Goal: Browse casually

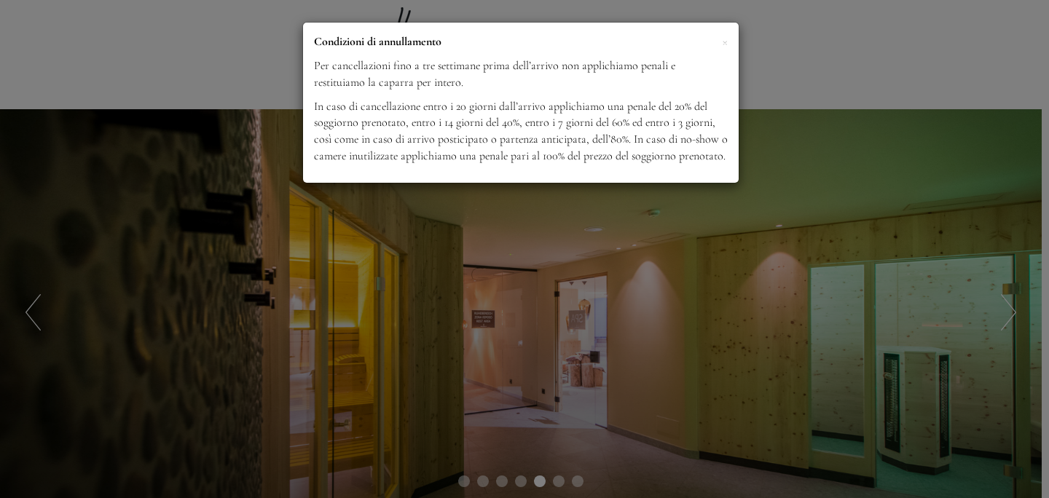
click at [558, 229] on div "× Condizioni di annullamento Per cancellazioni fino a tre settimane prima dell’…" at bounding box center [524, 249] width 1049 height 498
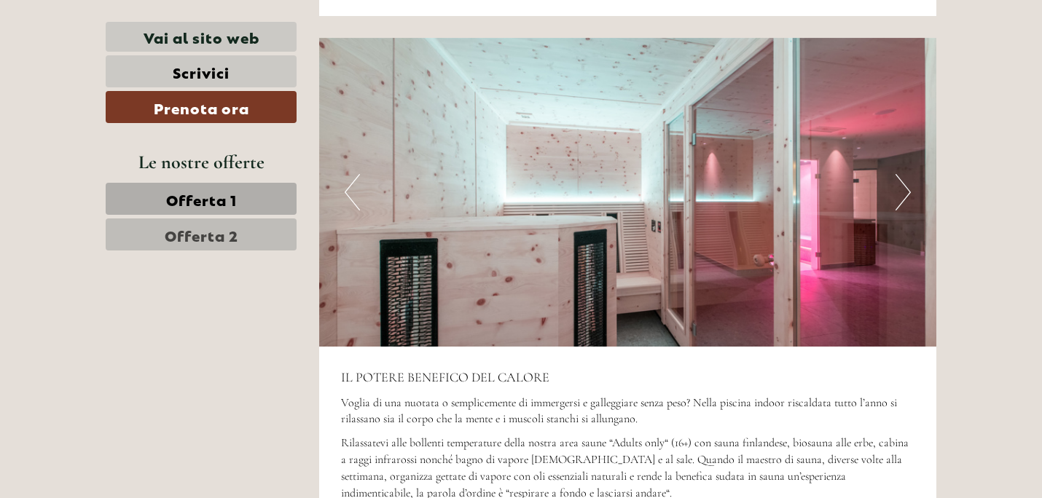
scroll to position [3652, 0]
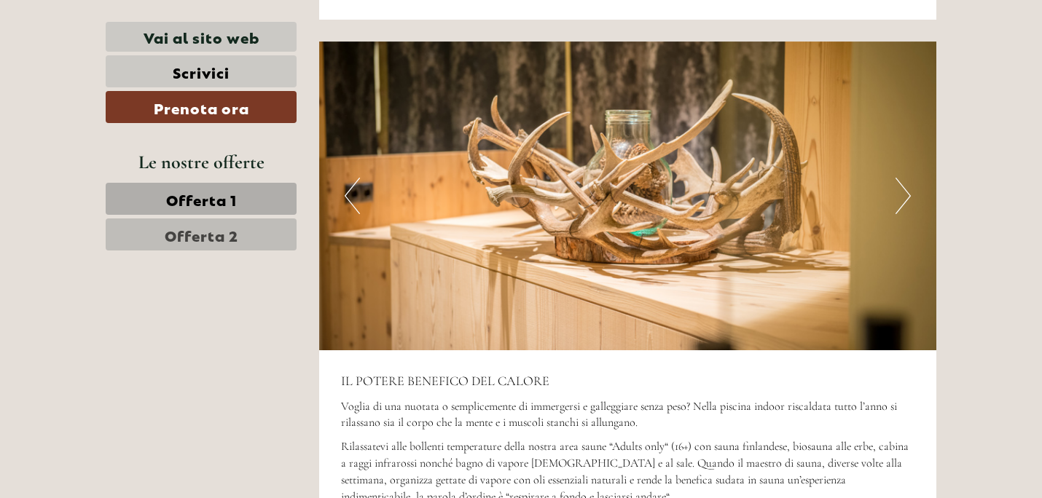
click at [905, 189] on button "Next" at bounding box center [902, 196] width 15 height 36
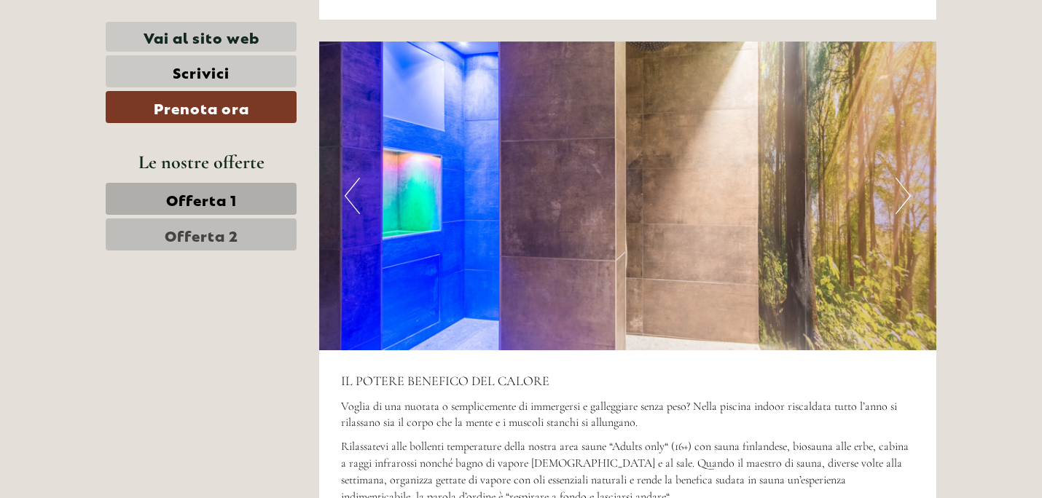
click at [905, 189] on button "Next" at bounding box center [902, 196] width 15 height 36
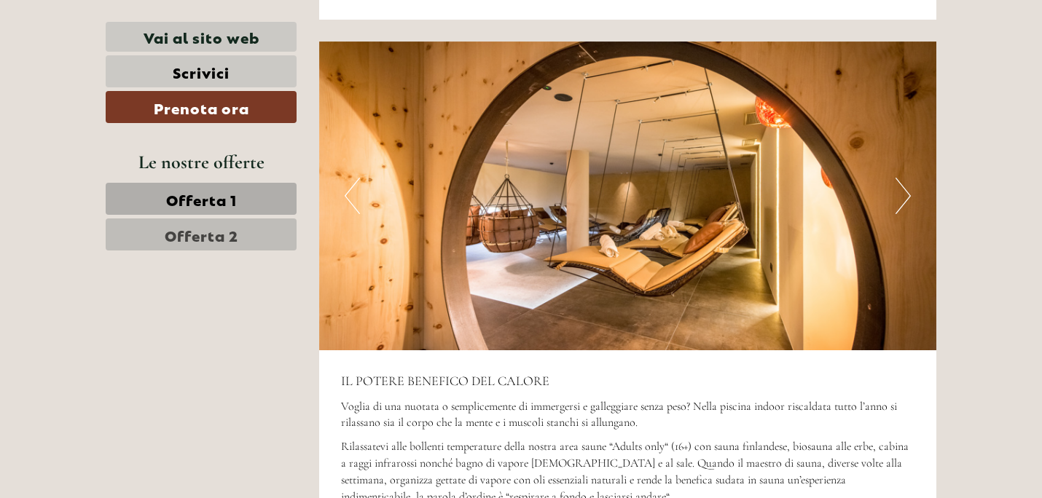
click at [905, 189] on button "Next" at bounding box center [902, 196] width 15 height 36
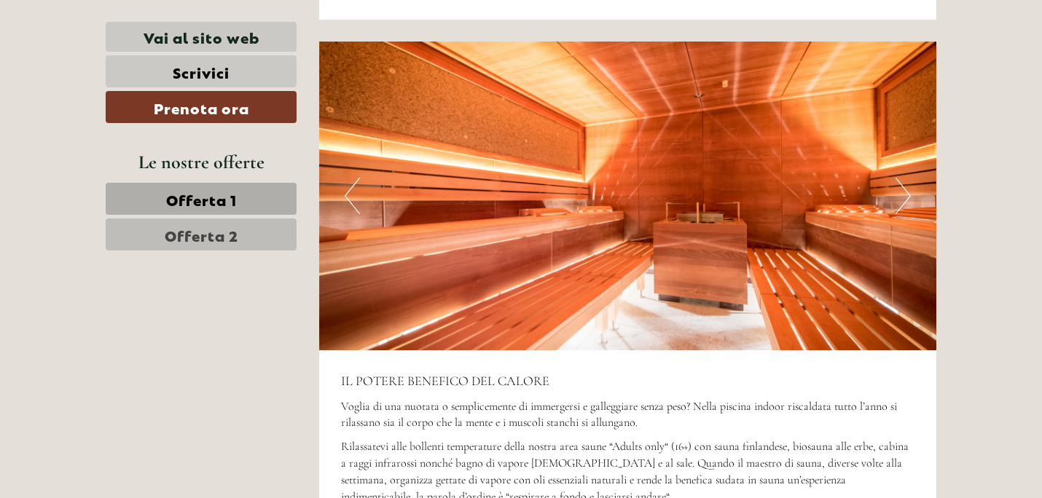
click at [905, 189] on button "Next" at bounding box center [902, 196] width 15 height 36
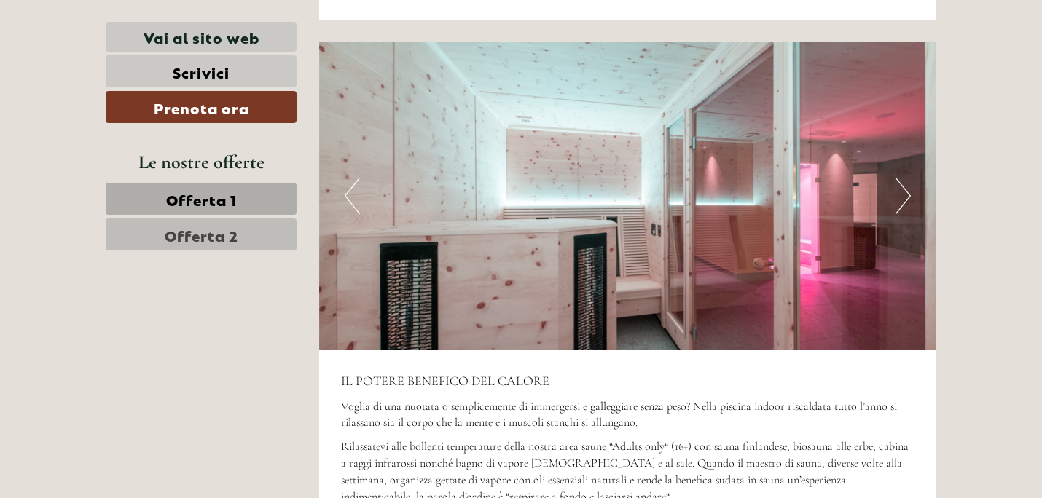
click at [904, 202] on button "Next" at bounding box center [902, 196] width 15 height 36
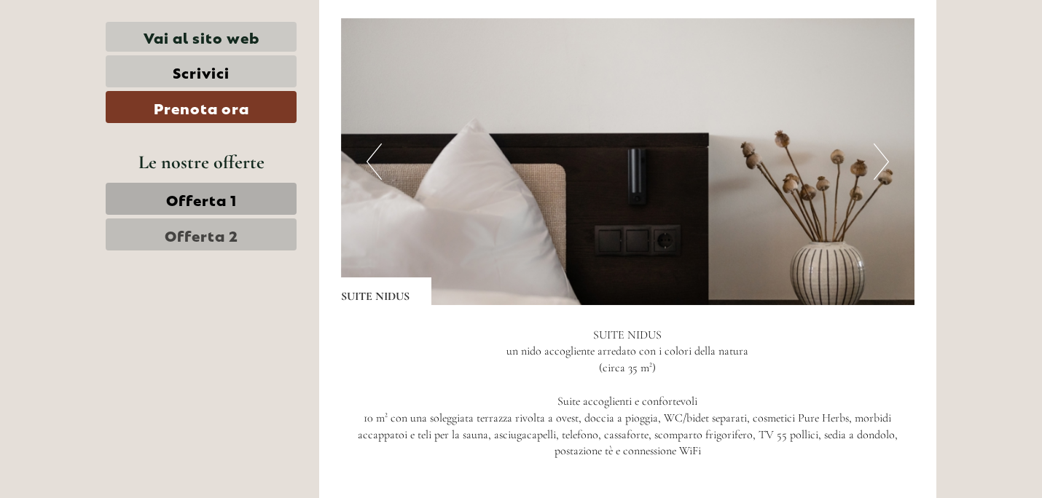
scroll to position [966, 0]
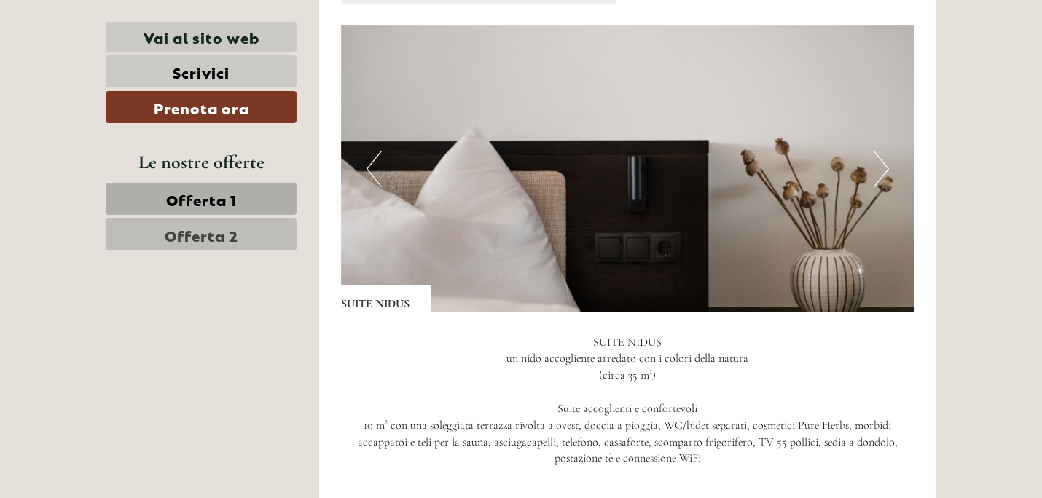
click at [885, 168] on button "Next" at bounding box center [880, 169] width 15 height 36
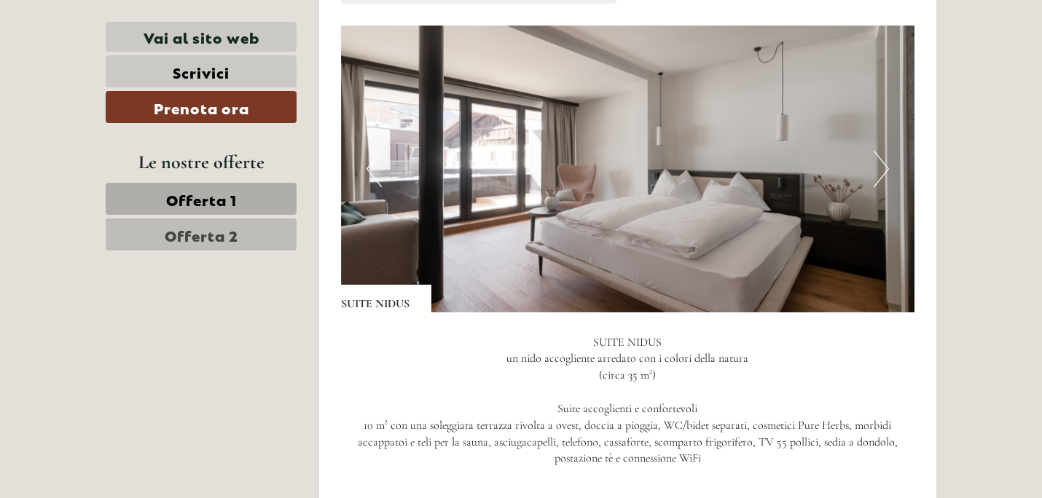
click at [885, 168] on button "Next" at bounding box center [880, 169] width 15 height 36
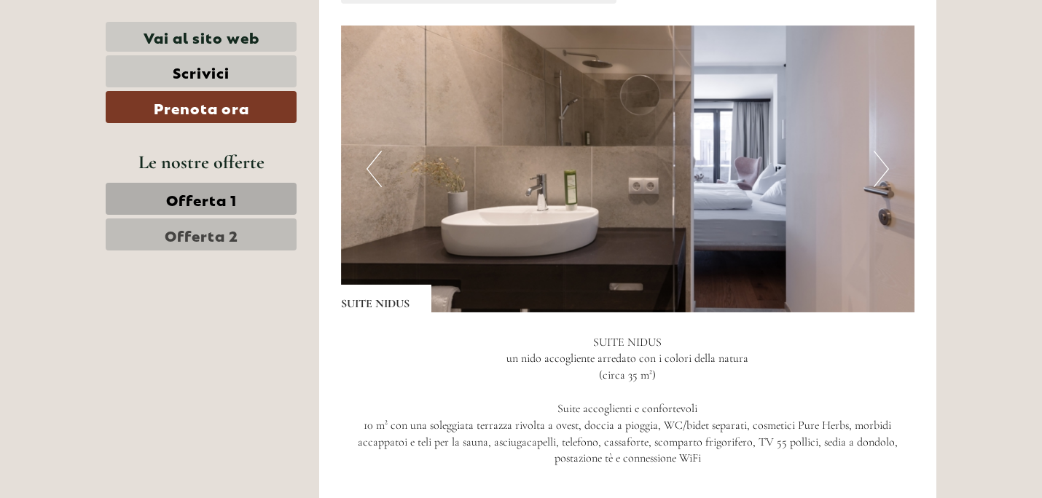
click at [885, 168] on button "Next" at bounding box center [880, 169] width 15 height 36
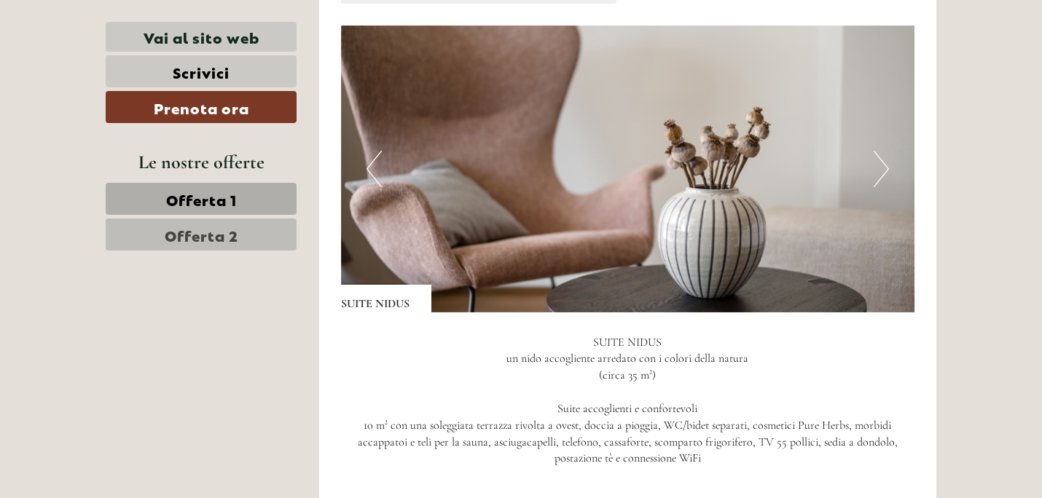
click at [885, 168] on button "Next" at bounding box center [880, 169] width 15 height 36
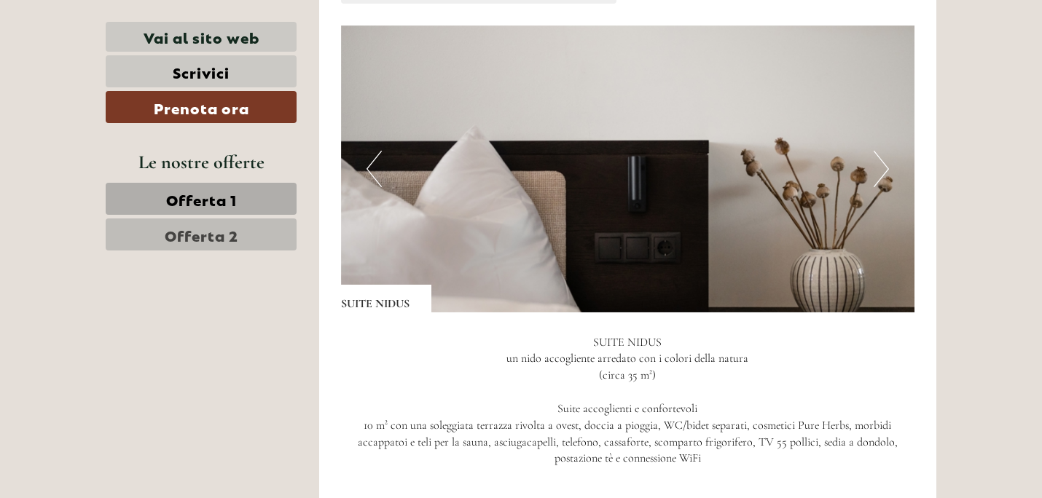
click at [885, 168] on button "Next" at bounding box center [880, 169] width 15 height 36
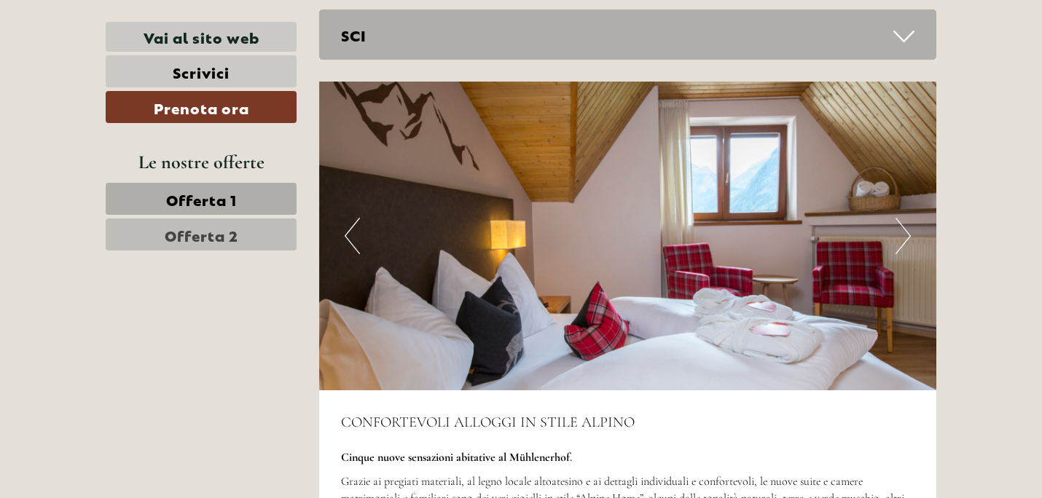
scroll to position [2817, 0]
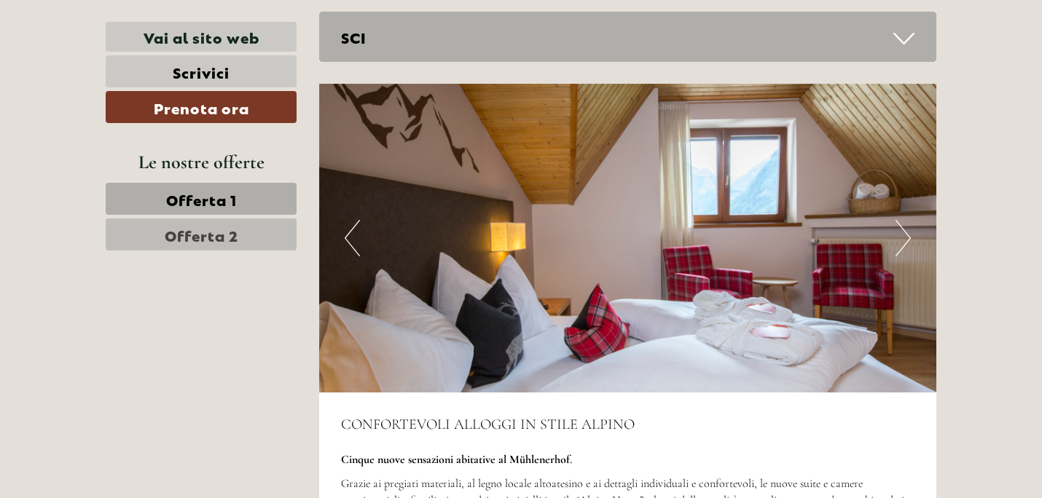
click at [903, 241] on button "Next" at bounding box center [902, 238] width 15 height 36
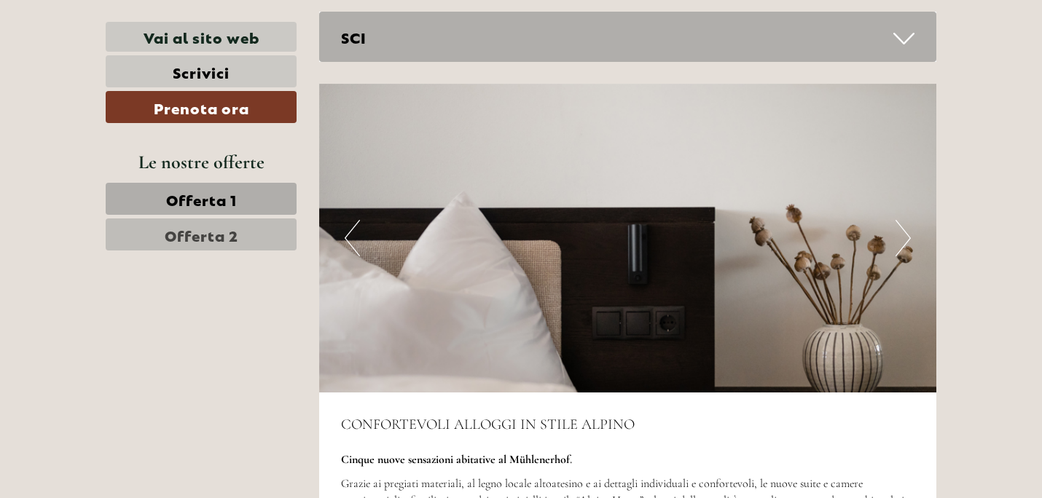
click at [903, 242] on button "Next" at bounding box center [902, 238] width 15 height 36
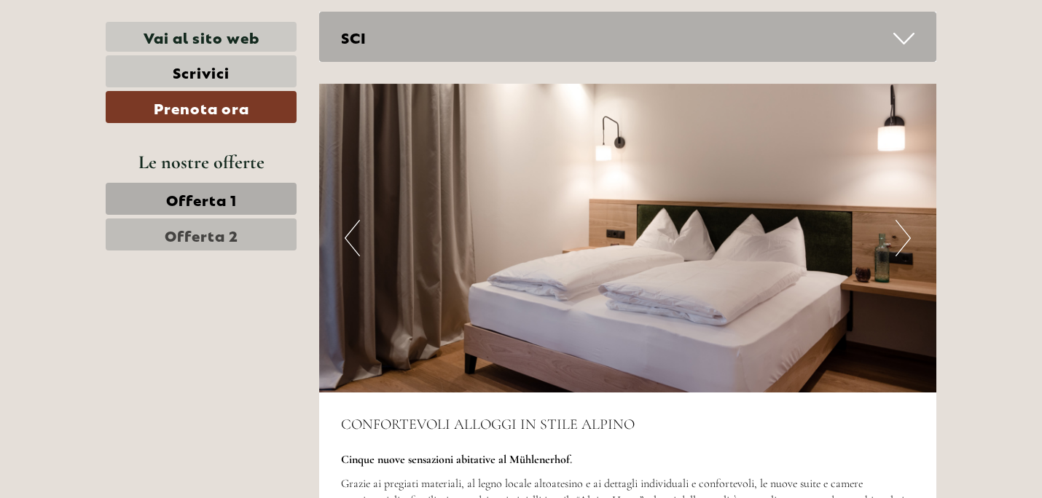
click at [903, 243] on button "Next" at bounding box center [902, 238] width 15 height 36
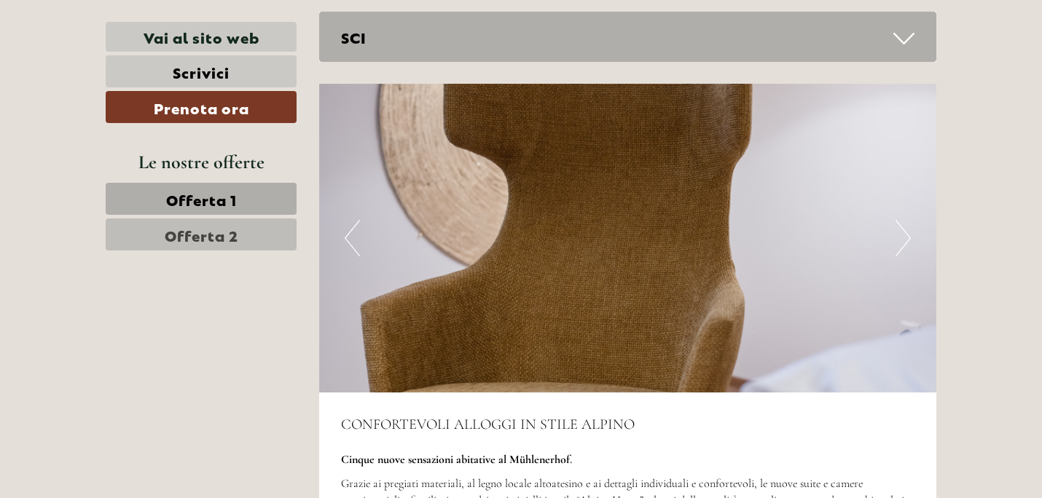
click at [903, 243] on button "Next" at bounding box center [902, 238] width 15 height 36
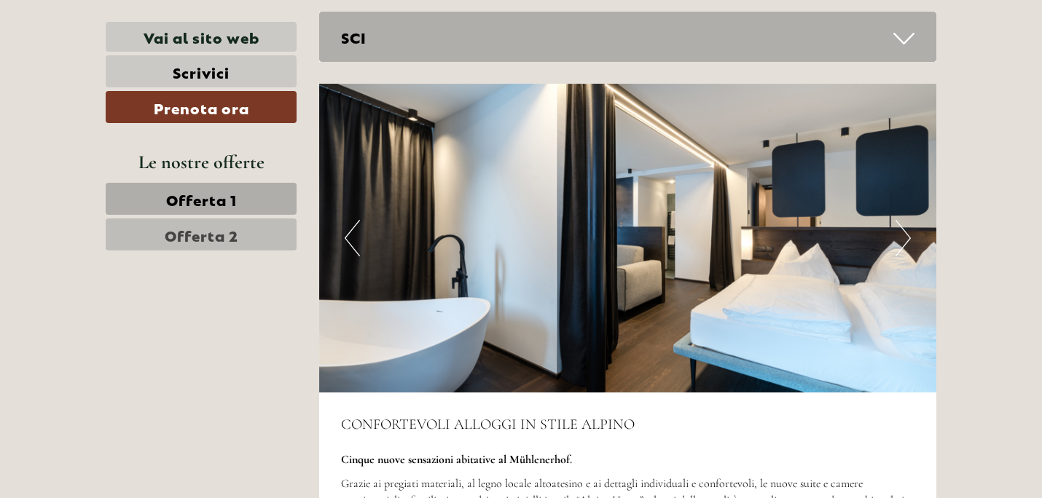
click at [903, 243] on button "Next" at bounding box center [902, 238] width 15 height 36
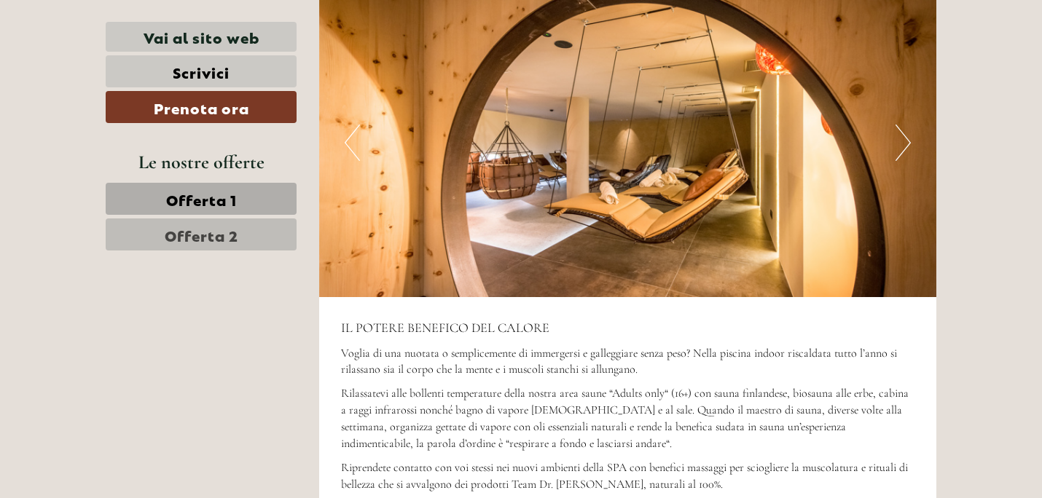
scroll to position [3709, 0]
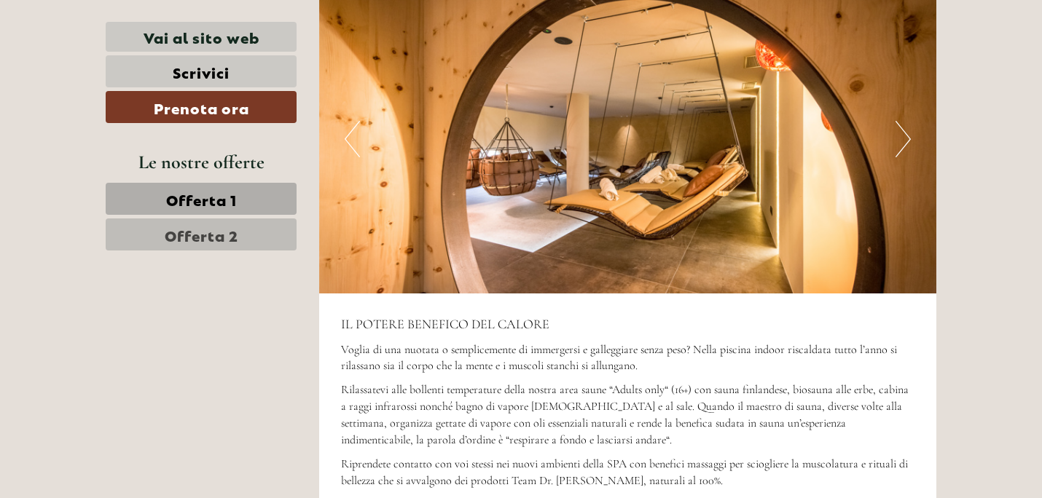
click at [905, 135] on button "Next" at bounding box center [902, 139] width 15 height 36
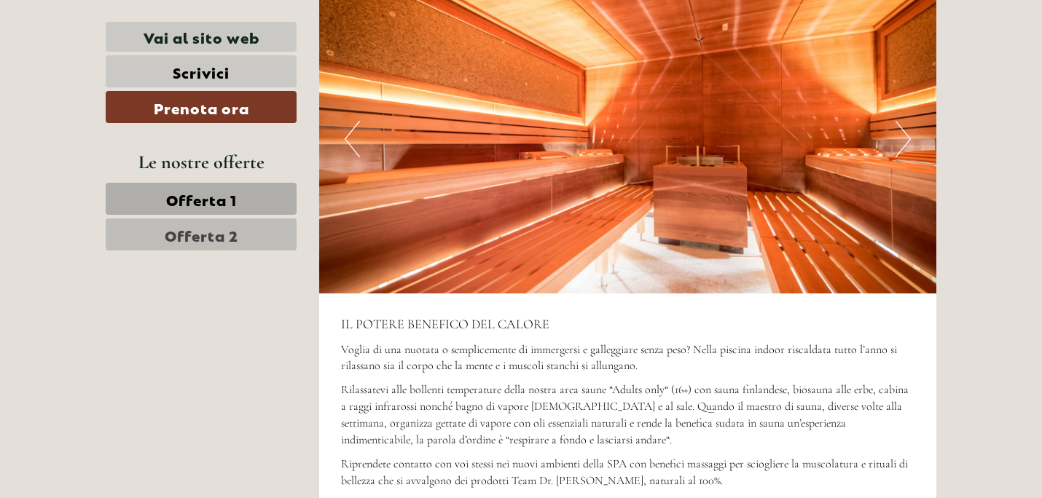
click at [907, 137] on button "Next" at bounding box center [902, 139] width 15 height 36
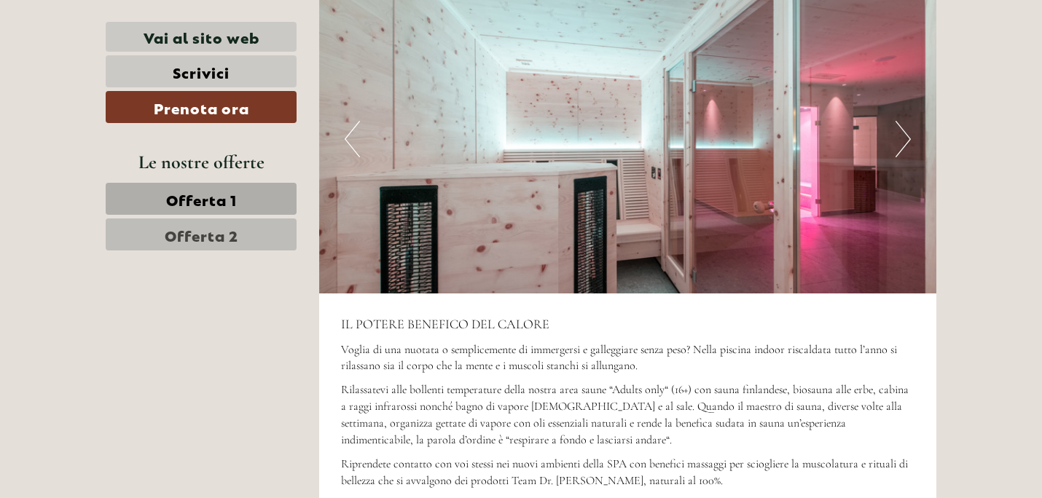
click at [905, 139] on button "Next" at bounding box center [902, 139] width 15 height 36
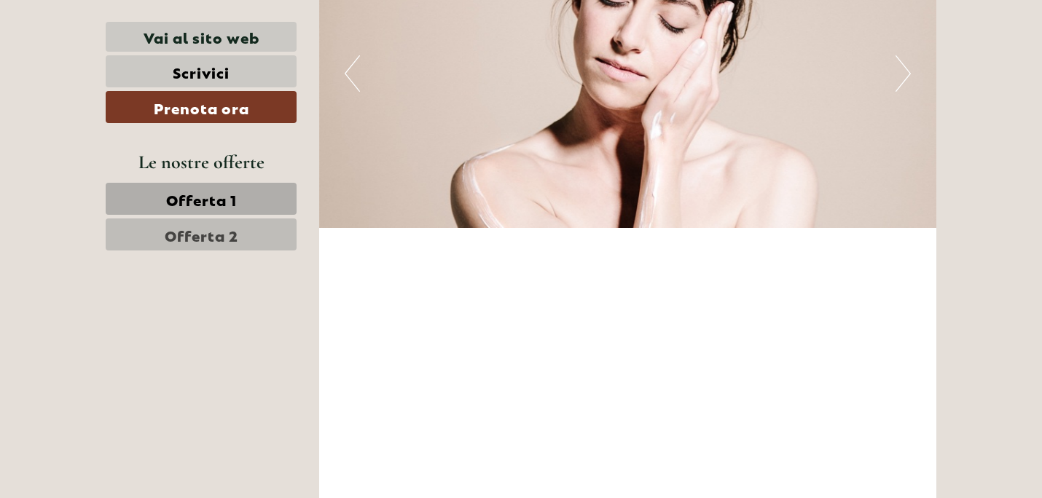
scroll to position [4338, 0]
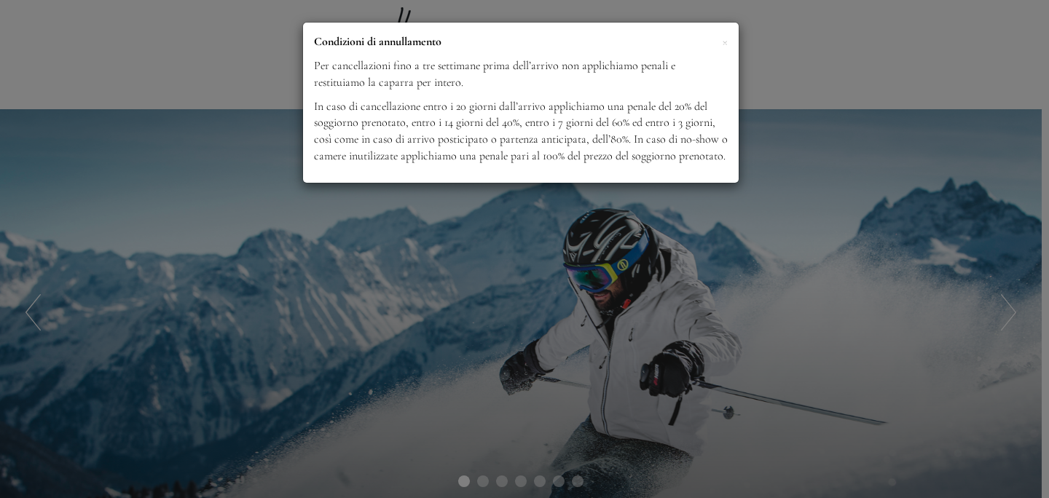
click at [728, 40] on div "× Condizioni di annullamento Per cancellazioni fino a tre settimane prima dell’…" at bounding box center [521, 103] width 436 height 160
click at [726, 42] on span "×" at bounding box center [725, 41] width 6 height 18
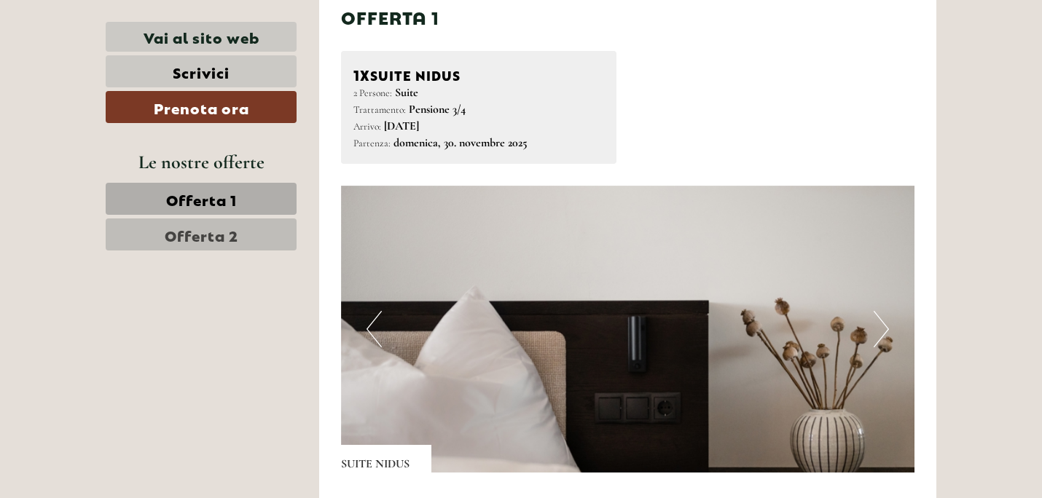
scroll to position [801, 0]
